Goal: Task Accomplishment & Management: Manage account settings

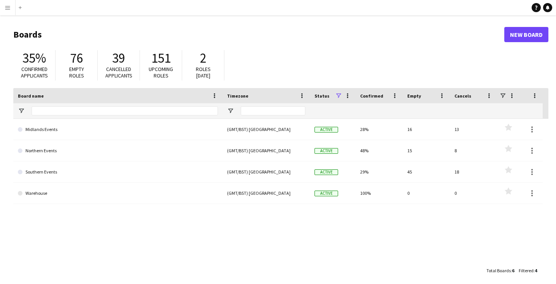
click at [10, 6] on app-icon "Menu" at bounding box center [8, 8] width 6 height 6
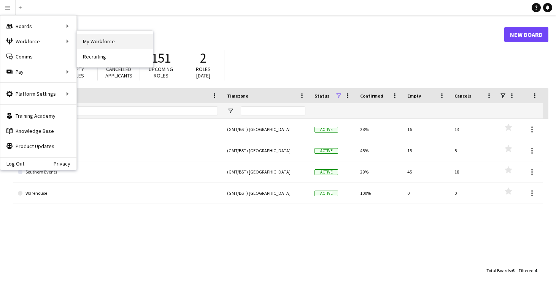
click at [102, 41] on link "My Workforce" at bounding box center [115, 41] width 76 height 15
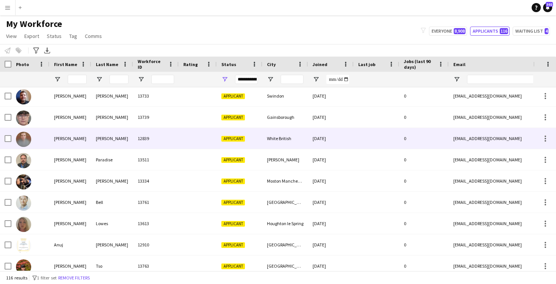
scroll to position [62, 0]
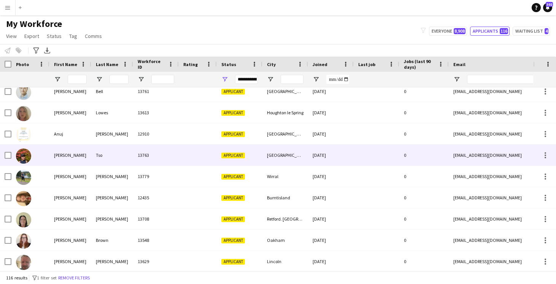
click at [196, 155] on div at bounding box center [198, 155] width 38 height 21
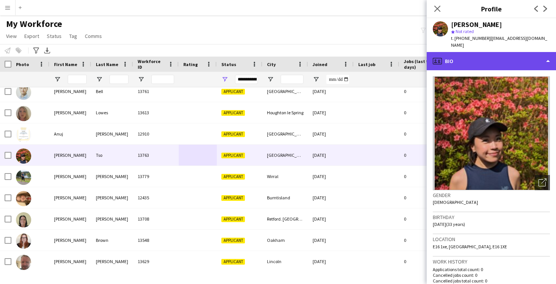
click at [467, 52] on div "profile Bio" at bounding box center [491, 61] width 129 height 18
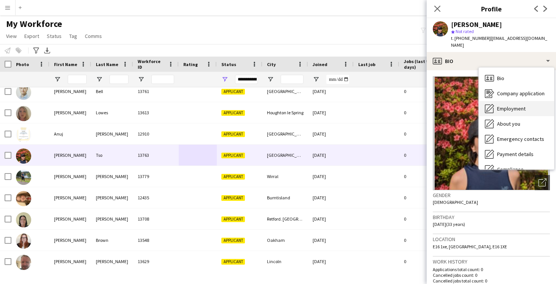
click at [504, 101] on div "Employment Employment" at bounding box center [516, 108] width 75 height 15
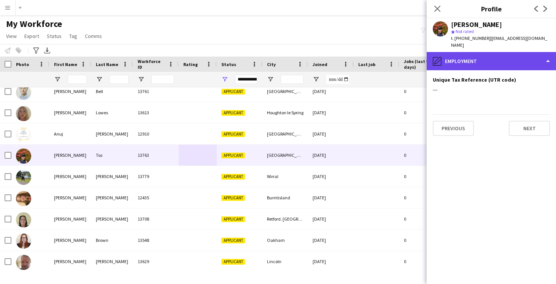
click at [451, 53] on div "pencil4 Employment" at bounding box center [491, 61] width 129 height 18
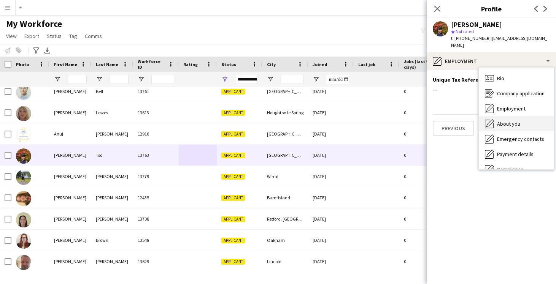
click at [500, 121] on span "About you" at bounding box center [508, 124] width 23 height 7
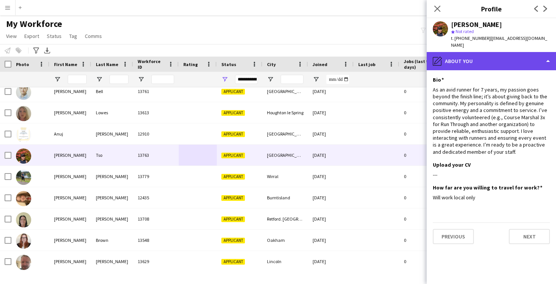
click at [458, 61] on div "pencil4 About you" at bounding box center [491, 61] width 129 height 18
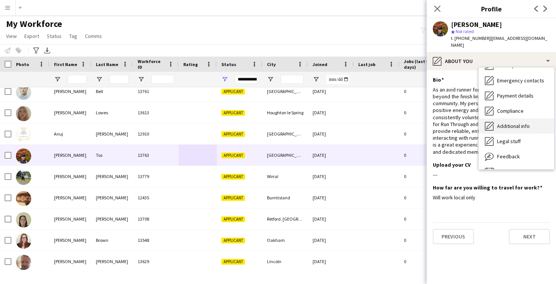
click at [512, 123] on span "Additional info" at bounding box center [513, 126] width 33 height 7
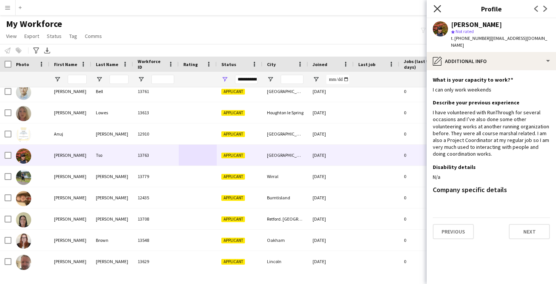
click at [439, 9] on icon "Close pop-in" at bounding box center [437, 8] width 7 height 7
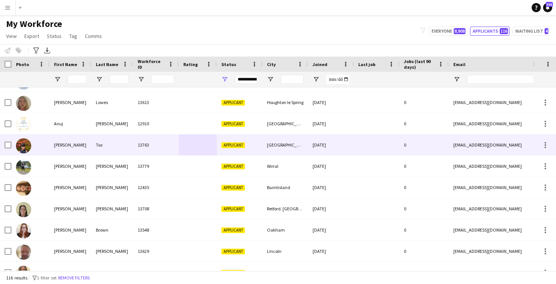
click at [291, 144] on div "[GEOGRAPHIC_DATA]" at bounding box center [285, 145] width 46 height 21
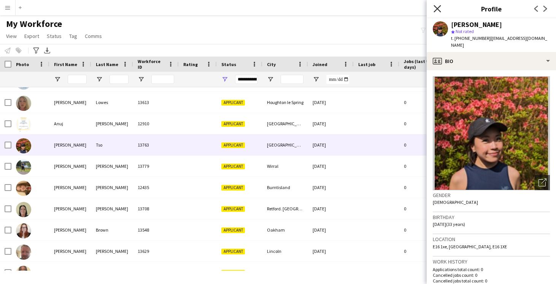
click at [435, 9] on icon "Close pop-in" at bounding box center [437, 8] width 7 height 7
